Goal: Task Accomplishment & Management: Manage account settings

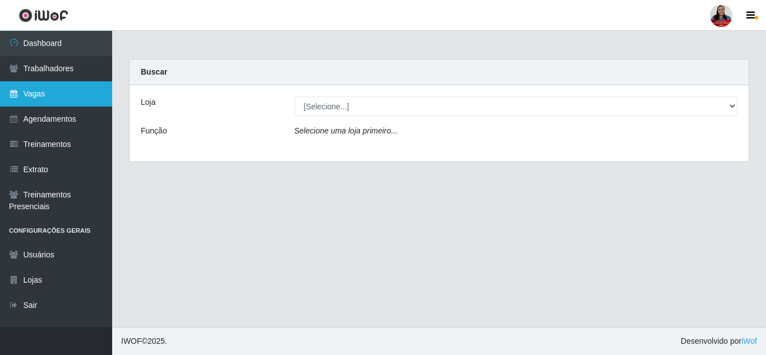
click at [64, 91] on link "Vagas" at bounding box center [56, 93] width 112 height 25
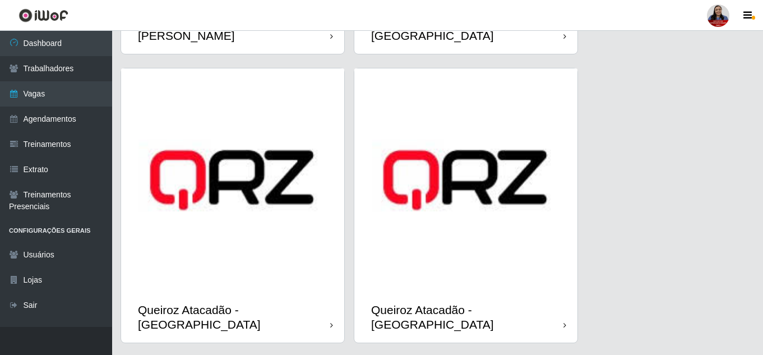
scroll to position [1458, 0]
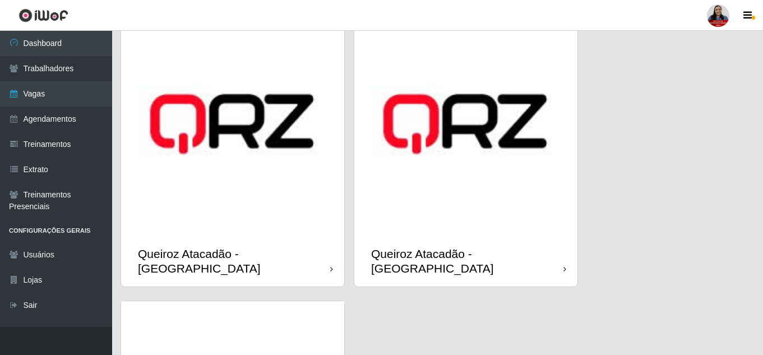
click at [249, 192] on img at bounding box center [232, 123] width 223 height 223
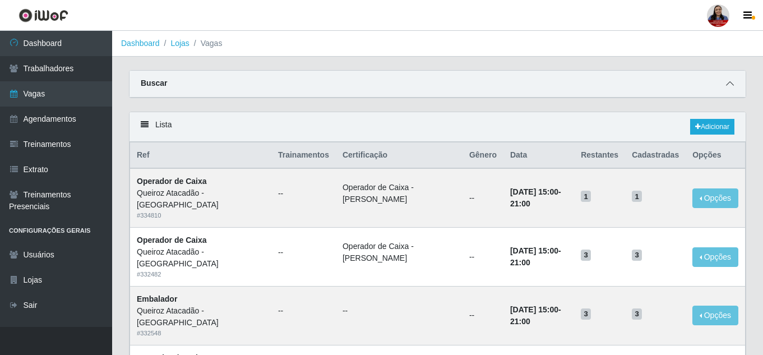
click at [729, 87] on icon at bounding box center [730, 84] width 8 height 8
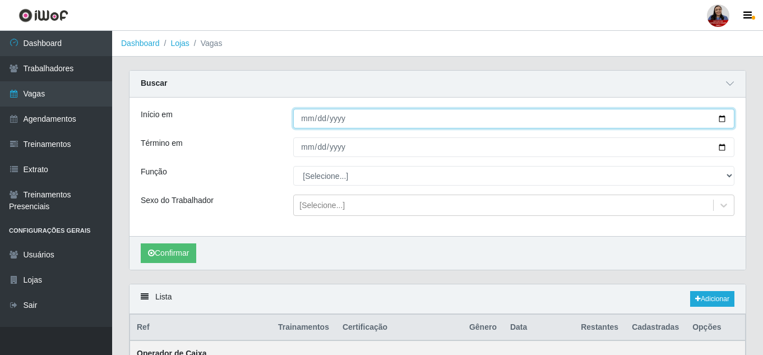
click at [720, 119] on input "Início em" at bounding box center [513, 119] width 441 height 20
type input "[DATE]"
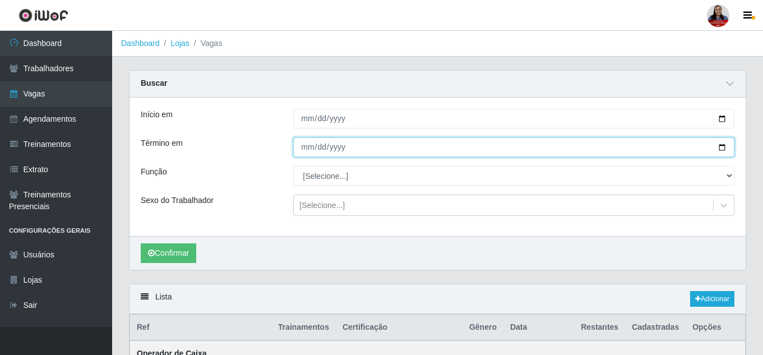
click at [718, 147] on input "Término em" at bounding box center [513, 147] width 441 height 20
type input "[DATE]"
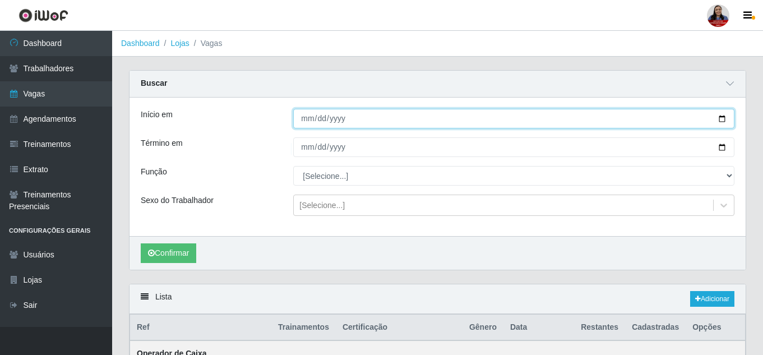
click at [717, 119] on input "[DATE]" at bounding box center [513, 119] width 441 height 20
type input "[DATE]"
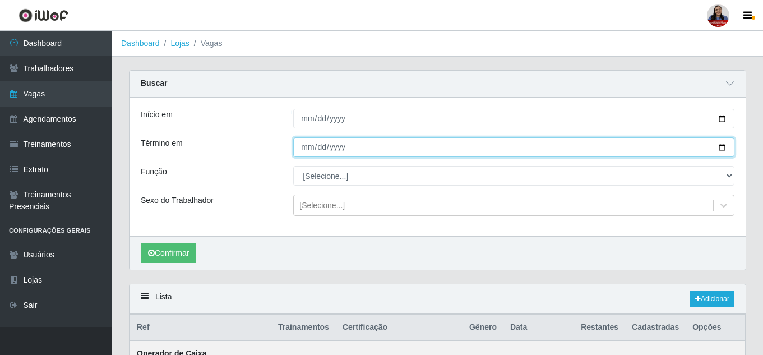
click at [722, 149] on input "[DATE]" at bounding box center [513, 147] width 441 height 20
type input "[DATE]"
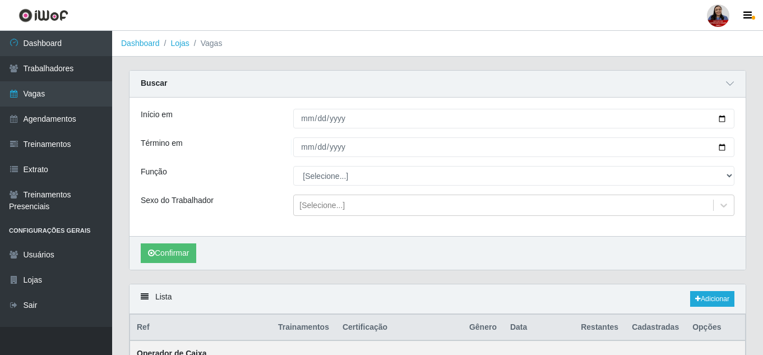
click at [270, 203] on div "Sexo do Trabalhador" at bounding box center [208, 205] width 153 height 21
click at [191, 253] on button "Confirmar" at bounding box center [169, 253] width 56 height 20
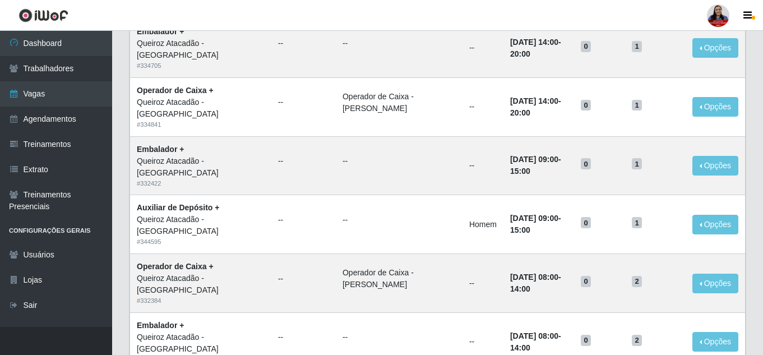
scroll to position [449, 0]
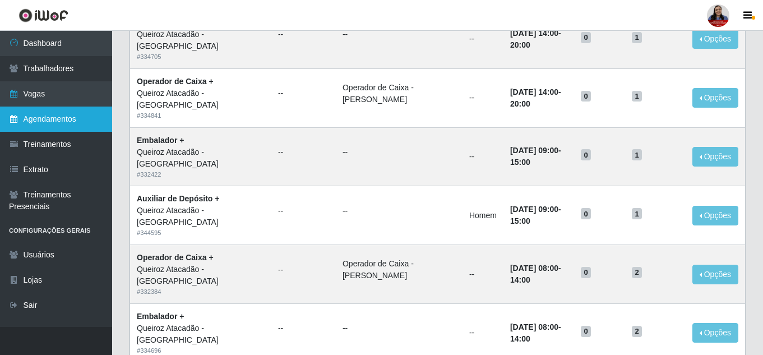
click at [66, 118] on link "Agendamentos" at bounding box center [56, 119] width 112 height 25
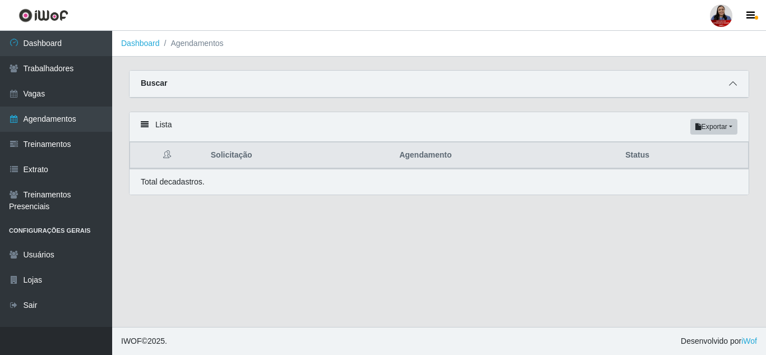
click at [731, 80] on span at bounding box center [732, 83] width 13 height 13
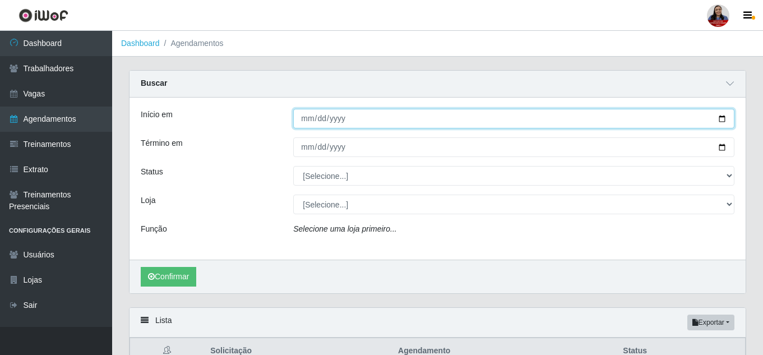
click at [726, 119] on input "Início em" at bounding box center [513, 119] width 441 height 20
click at [722, 122] on input "[DATE]" at bounding box center [513, 119] width 441 height 20
type input "[DATE]"
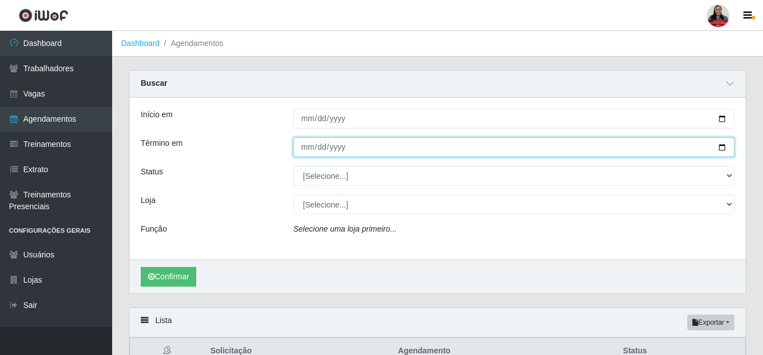
click at [720, 148] on input "Término em" at bounding box center [513, 147] width 441 height 20
type input "[DATE]"
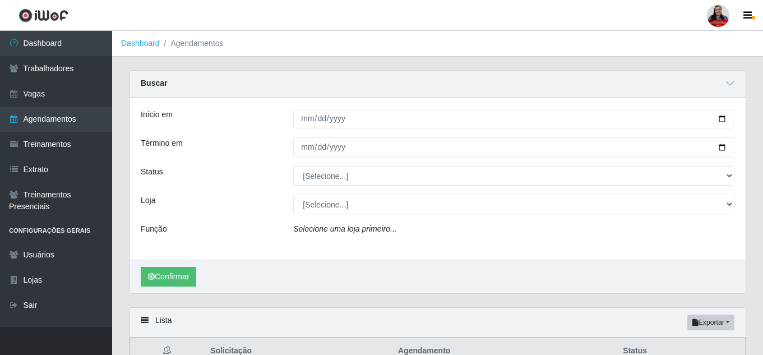
click at [254, 168] on div "Status" at bounding box center [208, 176] width 153 height 20
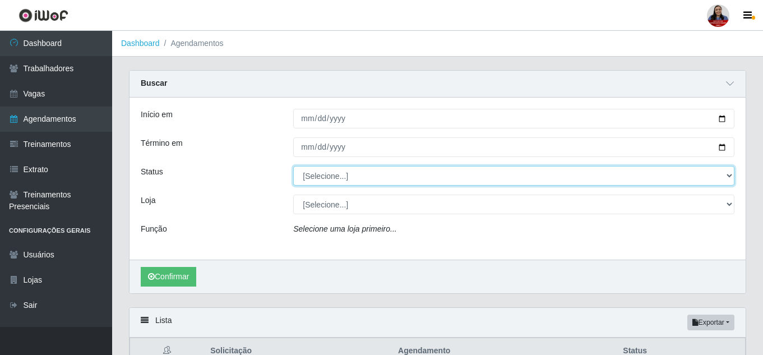
click at [308, 179] on select "[Selecione...] AGENDADO AGUARDANDO LIBERAR EM ANDAMENTO EM REVISÃO FINALIZADO C…" at bounding box center [513, 176] width 441 height 20
select select "AGENDADO"
click at [293, 167] on select "[Selecione...] AGENDADO AGUARDANDO LIBERAR EM ANDAMENTO EM REVISÃO FINALIZADO C…" at bounding box center [513, 176] width 441 height 20
click at [337, 169] on select "[Selecione...] AGENDADO AGUARDANDO LIBERAR EM ANDAMENTO EM REVISÃO FINALIZADO C…" at bounding box center [513, 176] width 441 height 20
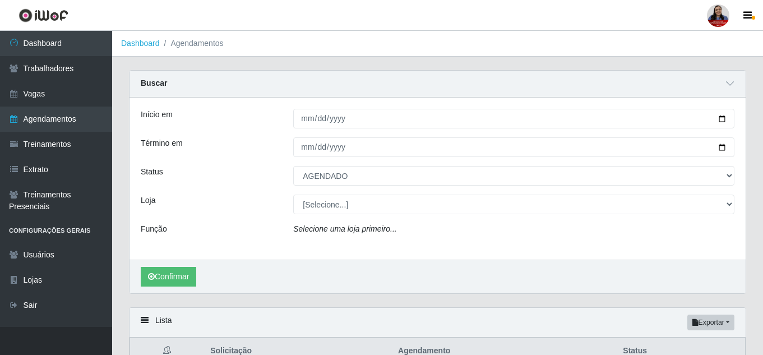
click at [244, 200] on div "Loja" at bounding box center [208, 205] width 153 height 20
click at [182, 280] on button "Confirmar" at bounding box center [169, 277] width 56 height 20
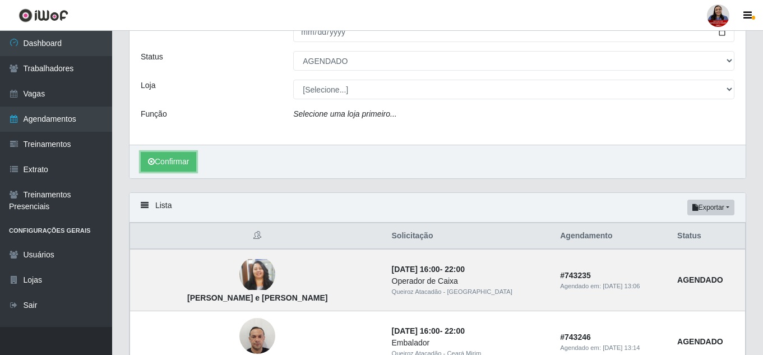
scroll to position [56, 0]
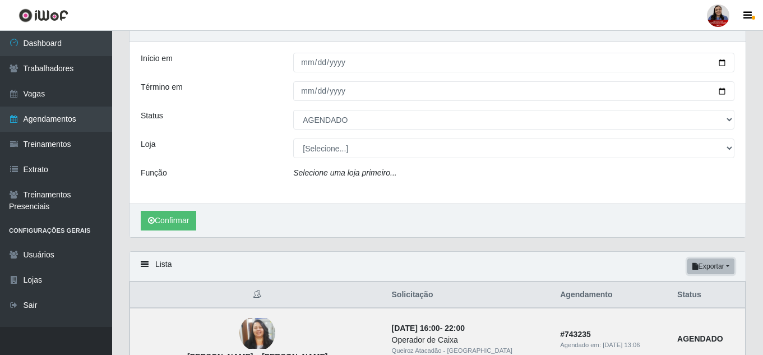
click at [724, 266] on button "Exportar" at bounding box center [711, 267] width 47 height 16
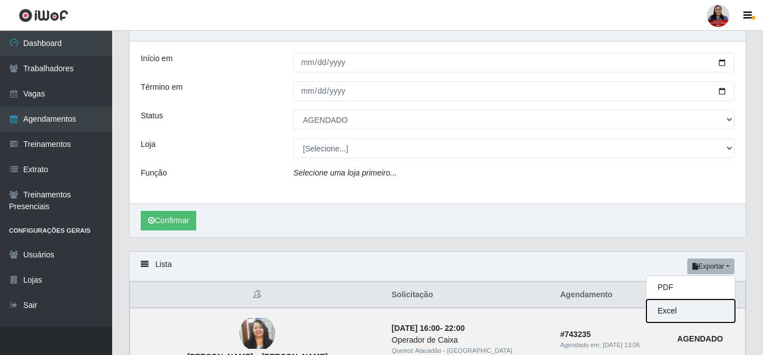
click at [689, 307] on button "Excel" at bounding box center [691, 310] width 89 height 23
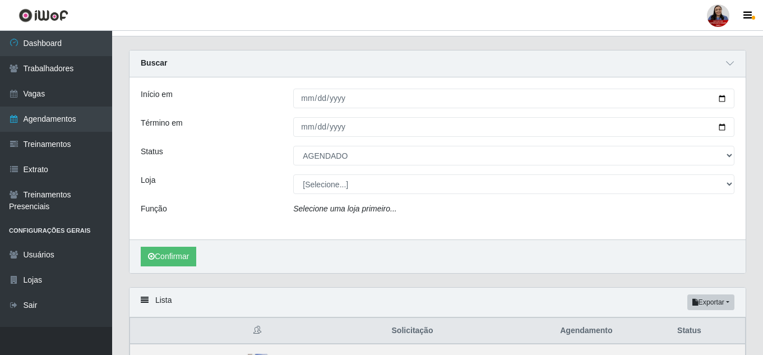
scroll to position [0, 0]
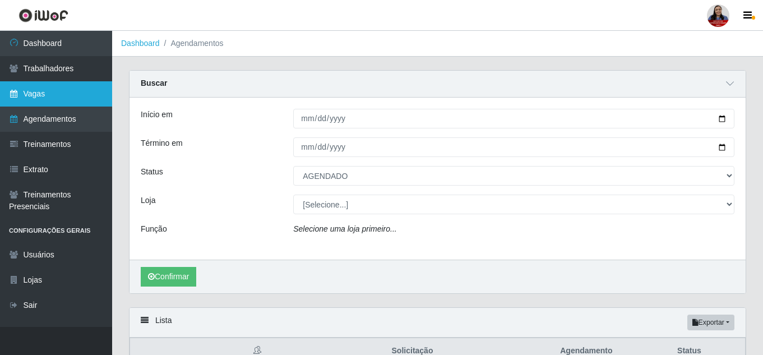
click at [86, 93] on link "Vagas" at bounding box center [56, 93] width 112 height 25
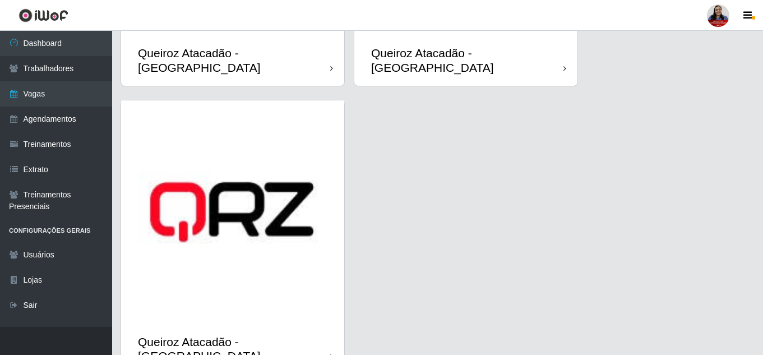
scroll to position [1692, 0]
